Goal: Information Seeking & Learning: Get advice/opinions

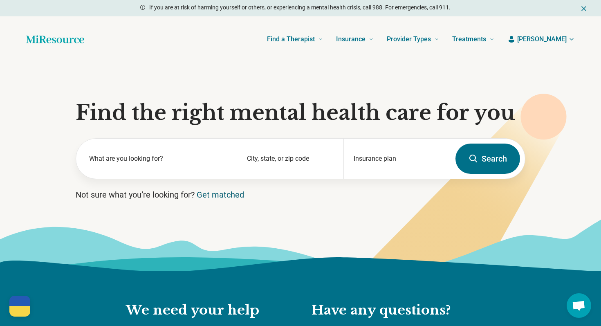
click at [238, 196] on link "Get matched" at bounding box center [220, 195] width 47 height 10
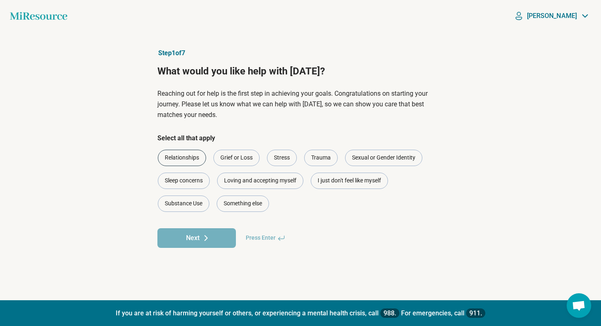
click at [199, 155] on div "Relationships" at bounding box center [182, 158] width 48 height 16
click at [317, 159] on div "Trauma" at bounding box center [321, 158] width 34 height 16
click at [231, 235] on button "Next" at bounding box center [196, 238] width 78 height 20
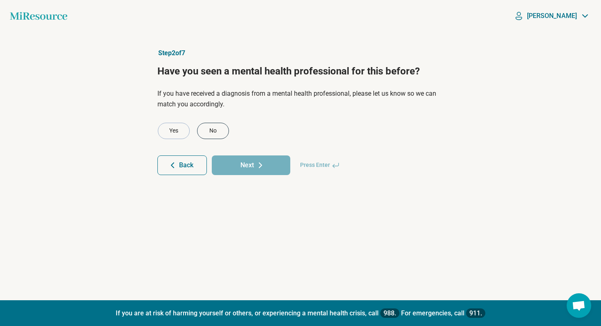
click at [215, 130] on div "No" at bounding box center [213, 131] width 32 height 16
click at [249, 170] on button "Next" at bounding box center [251, 165] width 78 height 20
click at [215, 129] on div "No" at bounding box center [213, 131] width 32 height 16
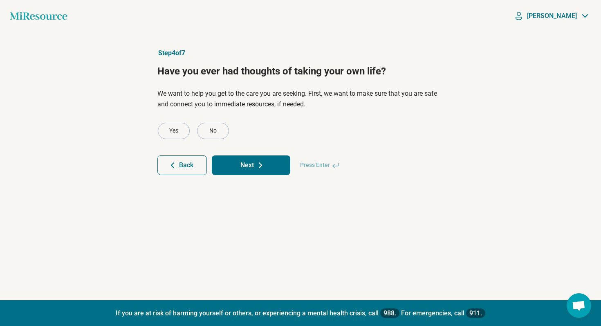
click at [242, 168] on button "Next" at bounding box center [251, 165] width 78 height 20
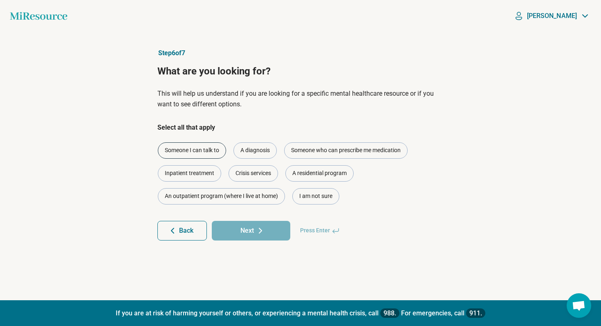
click at [217, 152] on div "Someone I can talk to" at bounding box center [192, 150] width 68 height 16
click at [264, 155] on div "A diagnosis" at bounding box center [254, 150] width 43 height 16
click at [257, 226] on icon at bounding box center [260, 231] width 10 height 10
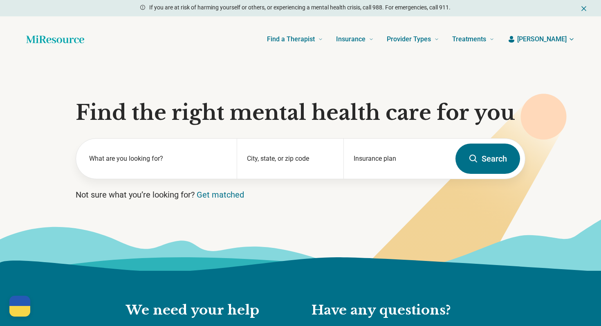
click at [228, 250] on icon at bounding box center [299, 269] width 606 height 101
click at [407, 159] on div "Insurance plan" at bounding box center [396, 159] width 107 height 40
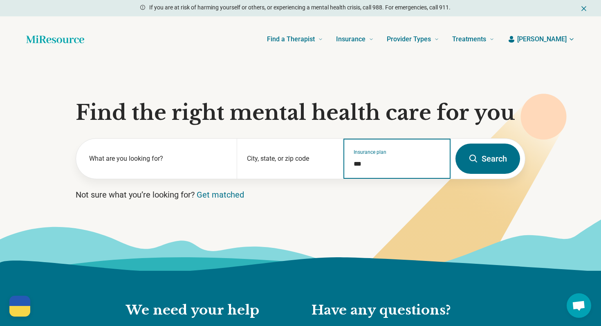
type input "****"
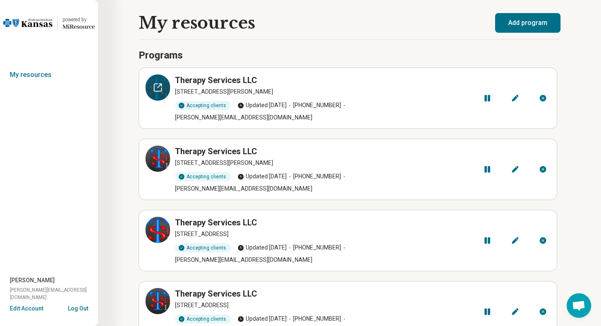
click at [159, 85] on icon at bounding box center [158, 88] width 10 height 10
click at [81, 309] on button "Log Out" at bounding box center [78, 307] width 20 height 7
click at [159, 296] on icon at bounding box center [158, 301] width 10 height 10
